Goal: Task Accomplishment & Management: Manage account settings

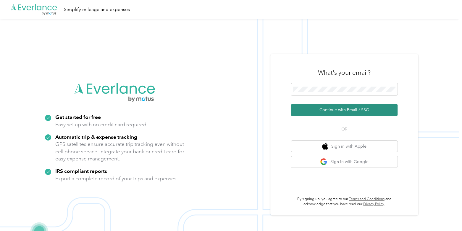
click at [339, 105] on button "Continue with Email / SSO" at bounding box center [344, 110] width 107 height 12
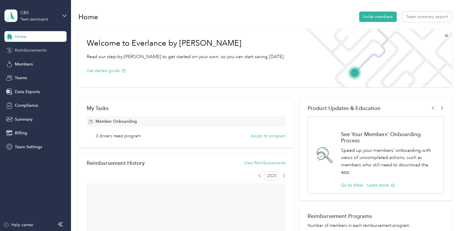
click at [38, 49] on span "Reimbursements" at bounding box center [31, 50] width 32 height 6
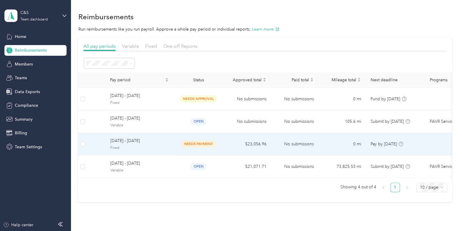
click at [168, 144] on div "[DATE] - [DATE] Fixed" at bounding box center [139, 143] width 59 height 13
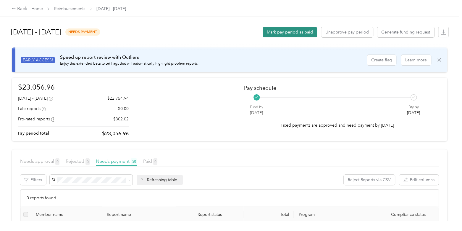
click at [303, 33] on button "Mark pay period as paid" at bounding box center [290, 32] width 54 height 10
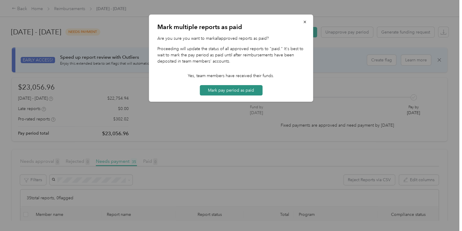
click at [254, 87] on button "Mark pay period as paid" at bounding box center [231, 90] width 63 height 10
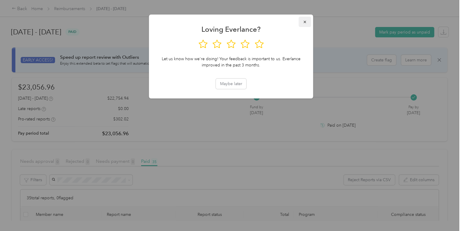
click at [306, 21] on icon "button" at bounding box center [305, 22] width 4 height 4
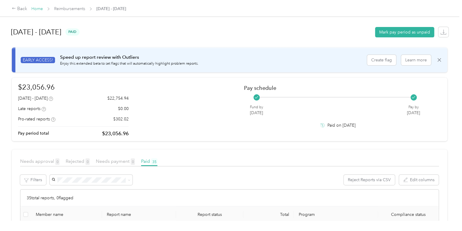
click at [35, 7] on link "Home" at bounding box center [37, 8] width 12 height 5
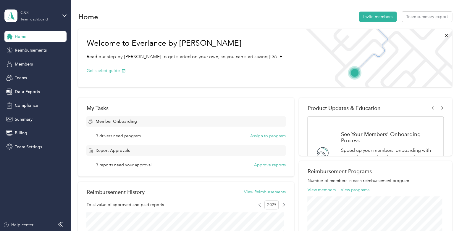
click at [44, 10] on div "C&S" at bounding box center [38, 12] width 37 height 6
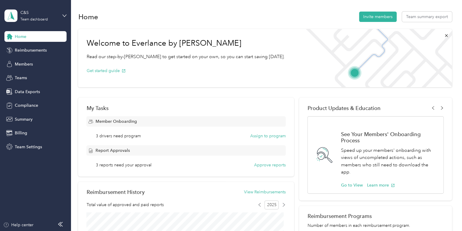
click at [35, 71] on div "Log out" at bounding box center [67, 75] width 116 height 10
